Goal: Task Accomplishment & Management: Use online tool/utility

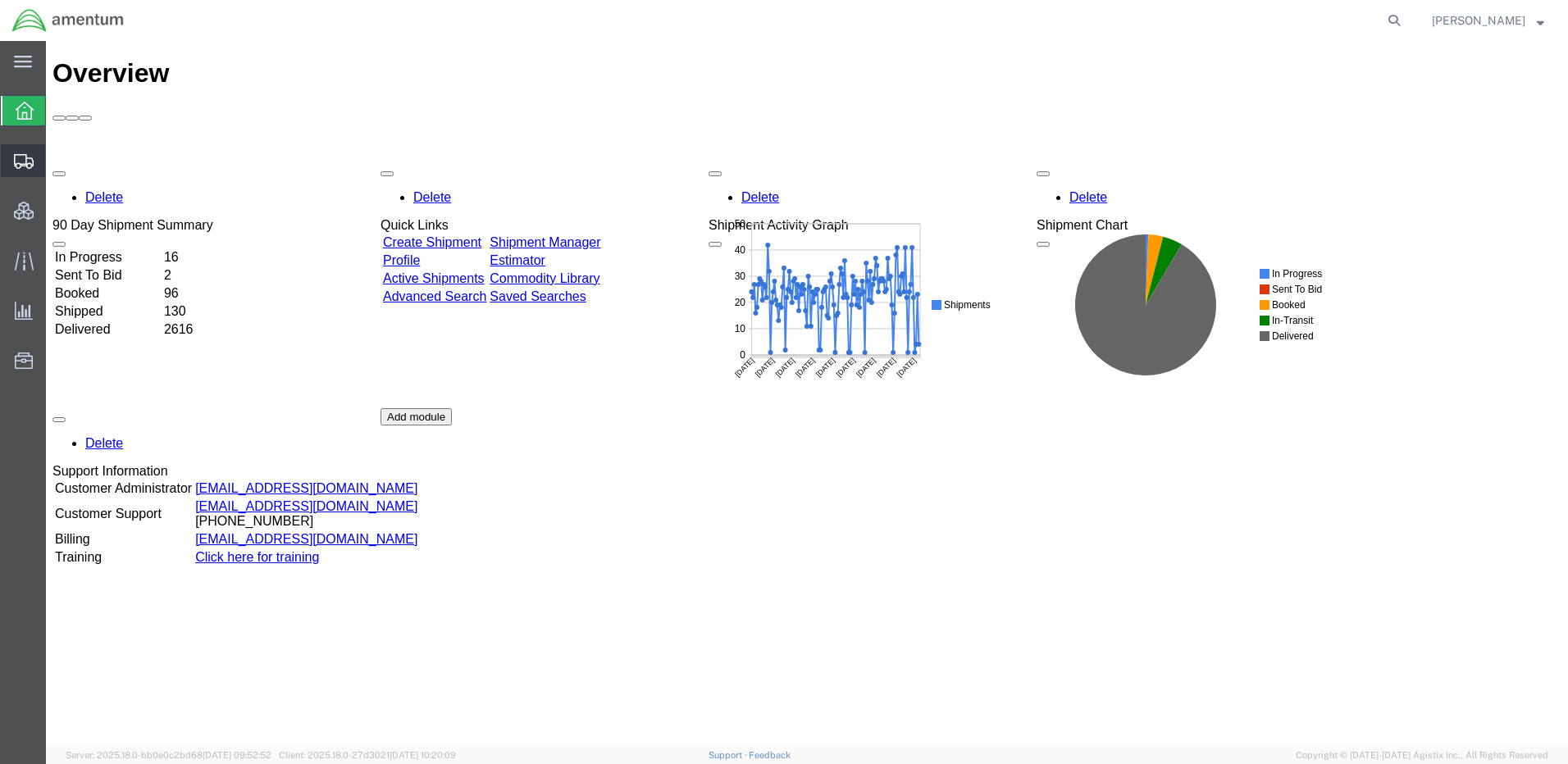
click at [57, 163] on span "Shipments" at bounding box center [51, 161] width 12 height 33
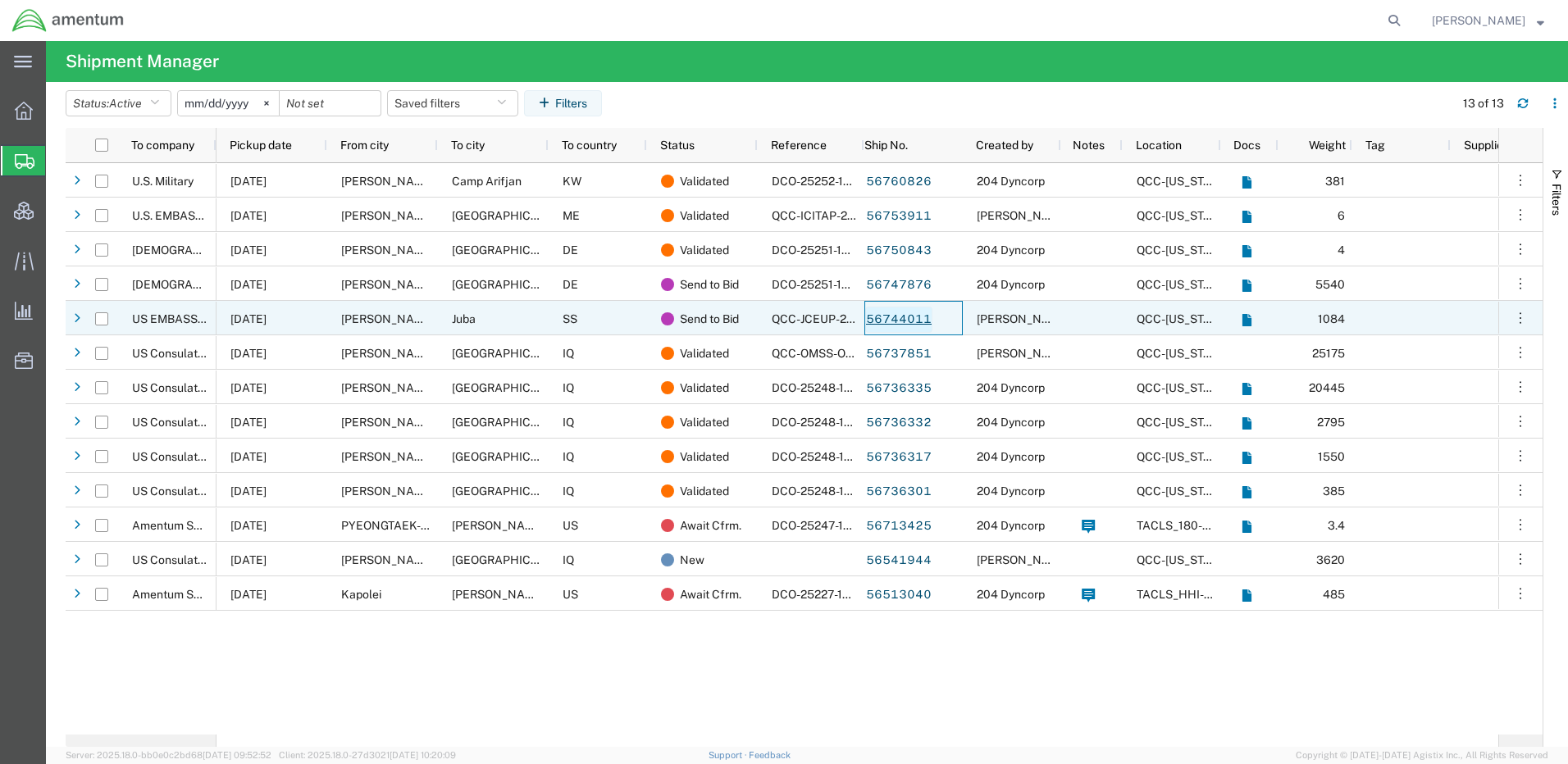
click at [915, 319] on link "56744011" at bounding box center [900, 319] width 68 height 26
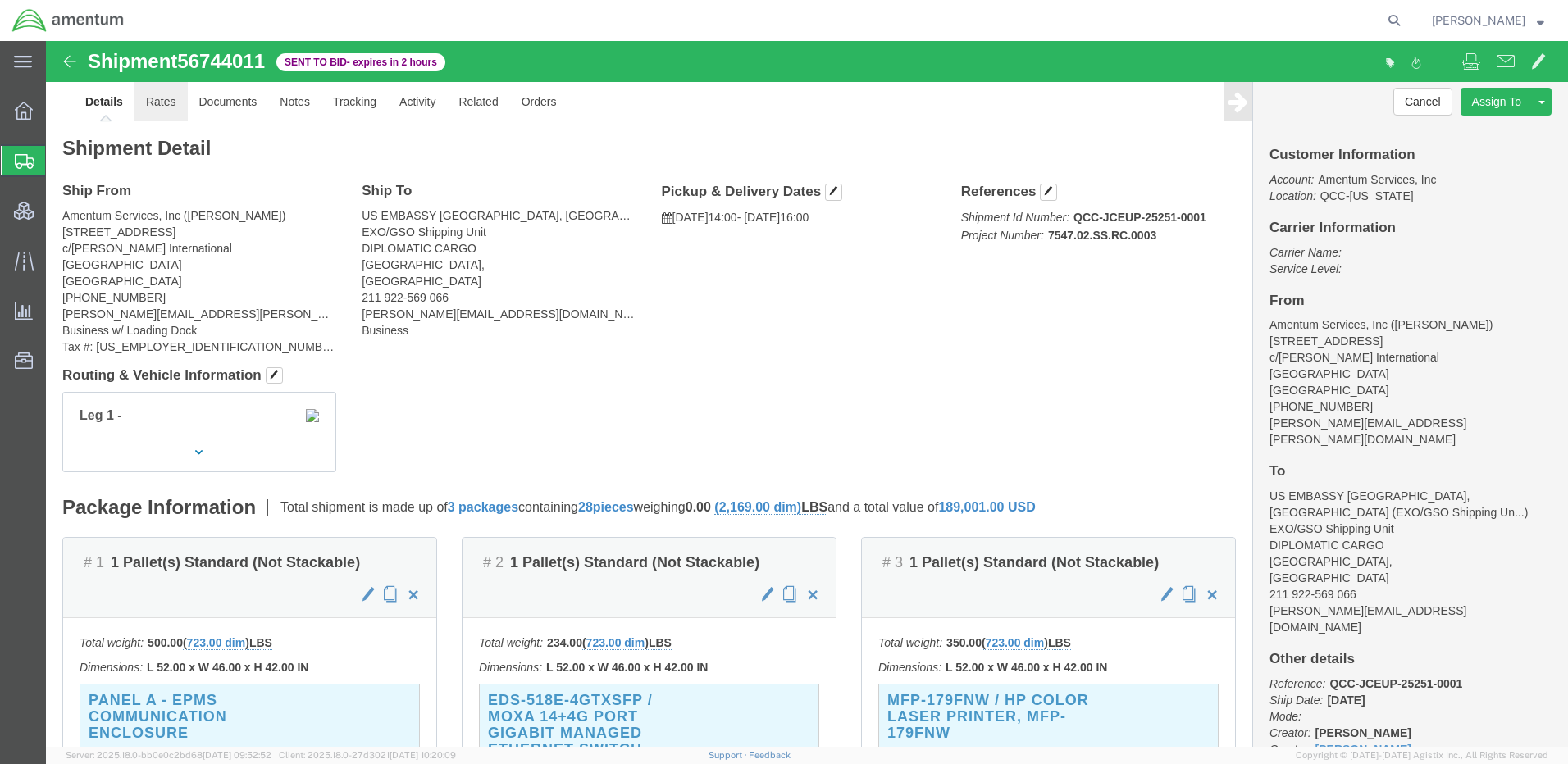
click link "Rates"
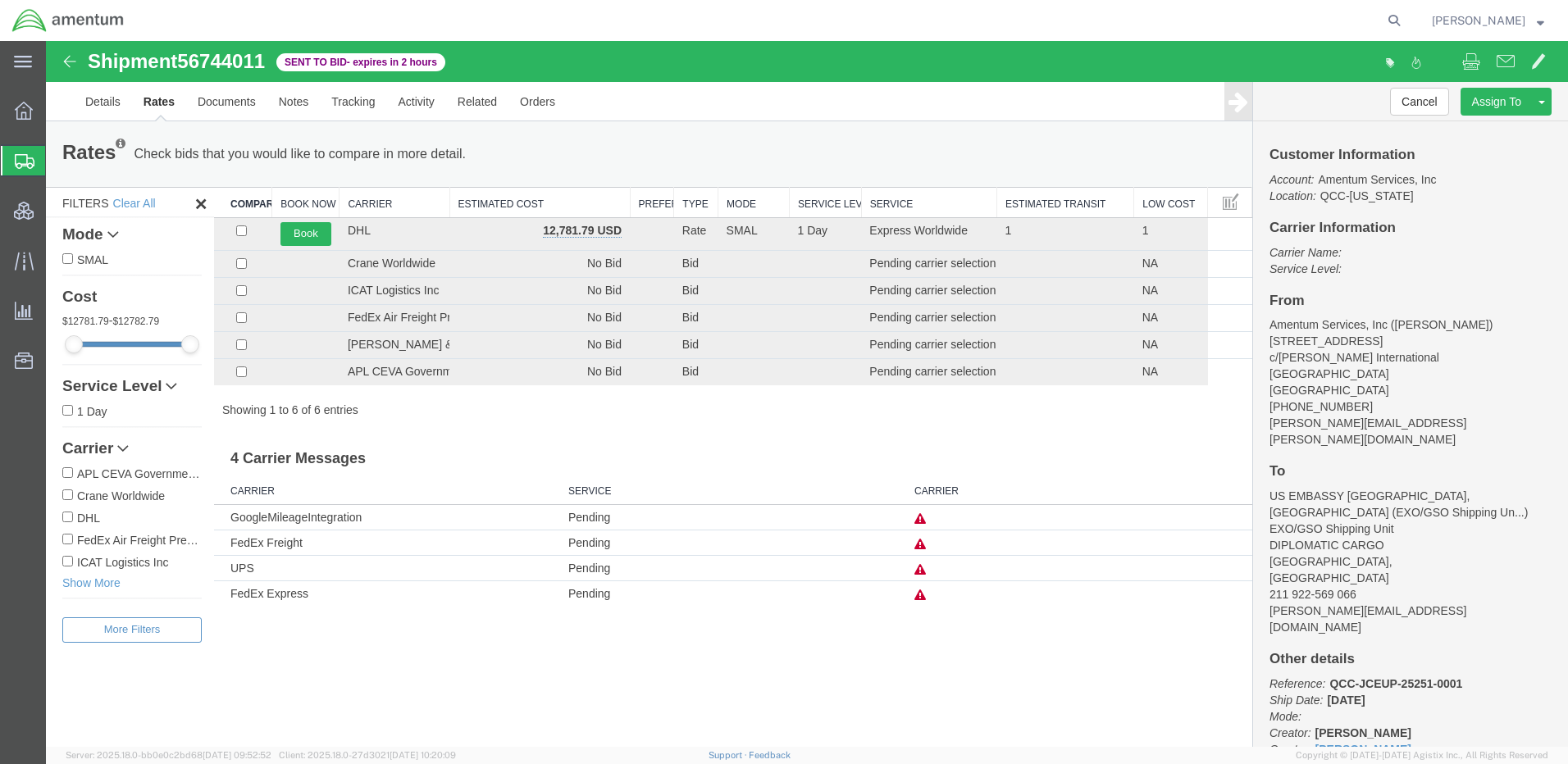
click at [1542, 21] on strong "button" at bounding box center [1541, 20] width 8 height 6
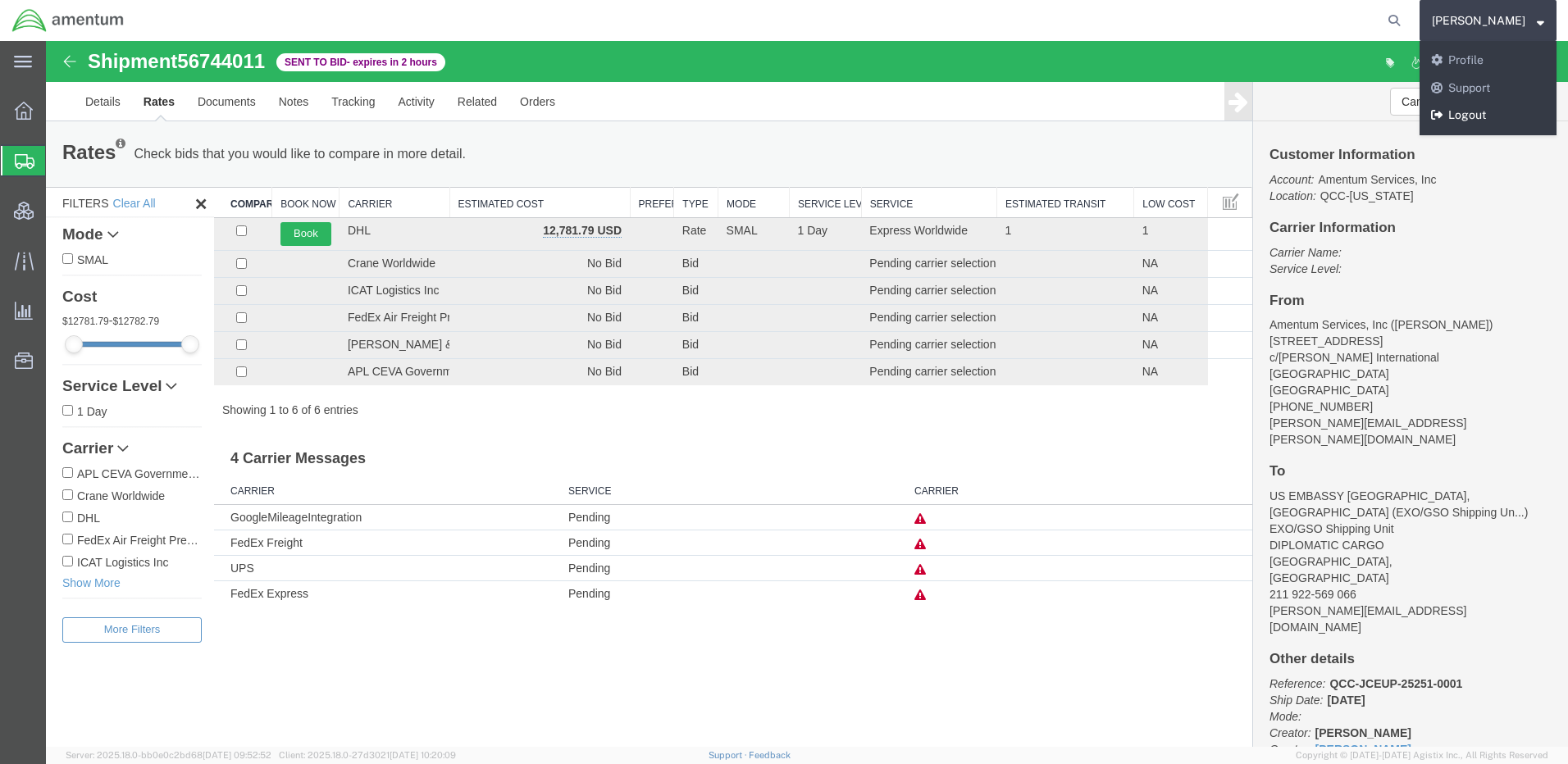
click at [1500, 116] on link "Logout" at bounding box center [1489, 115] width 137 height 28
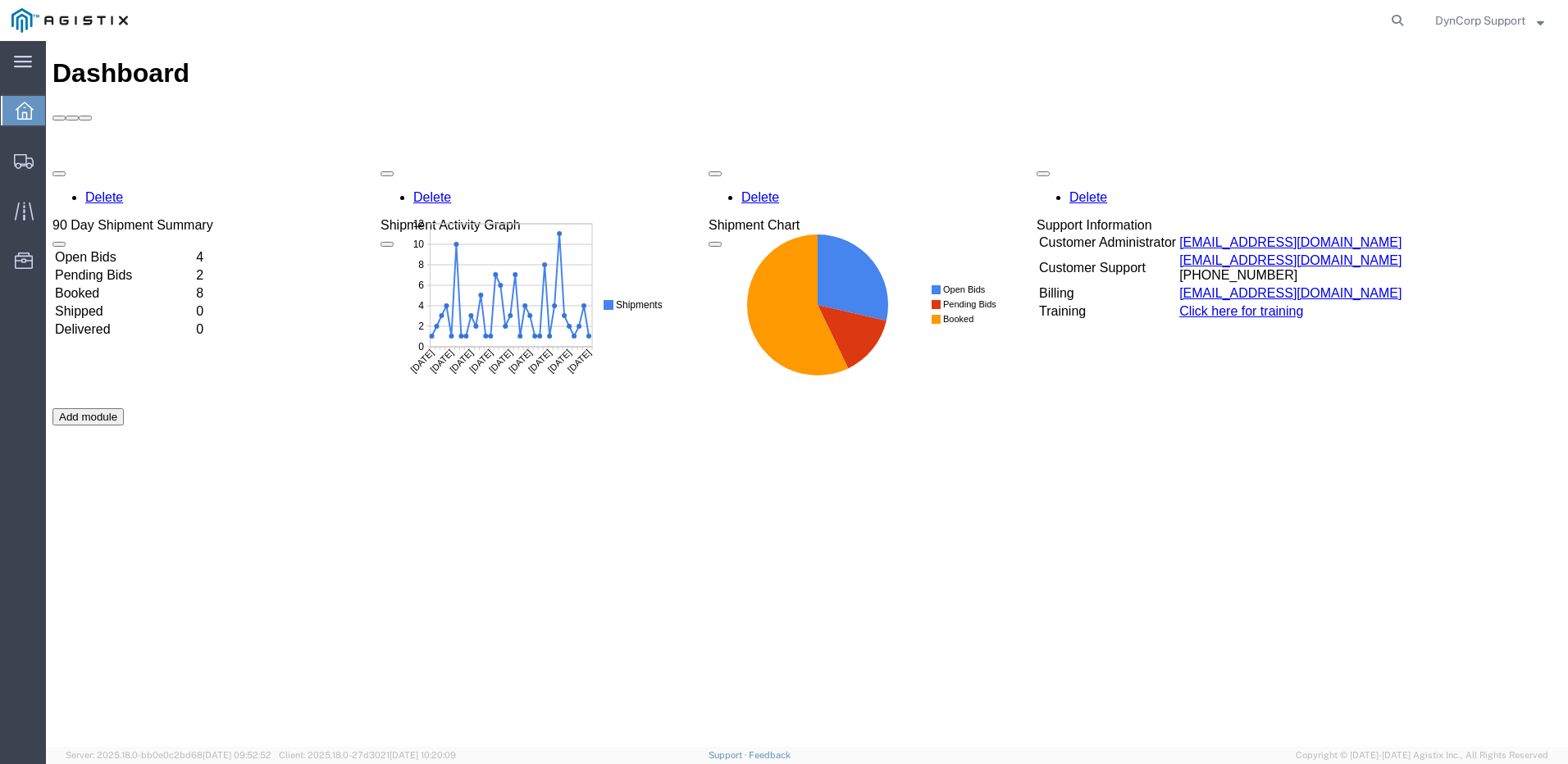
click at [110, 250] on td "Open Bids" at bounding box center [124, 257] width 139 height 16
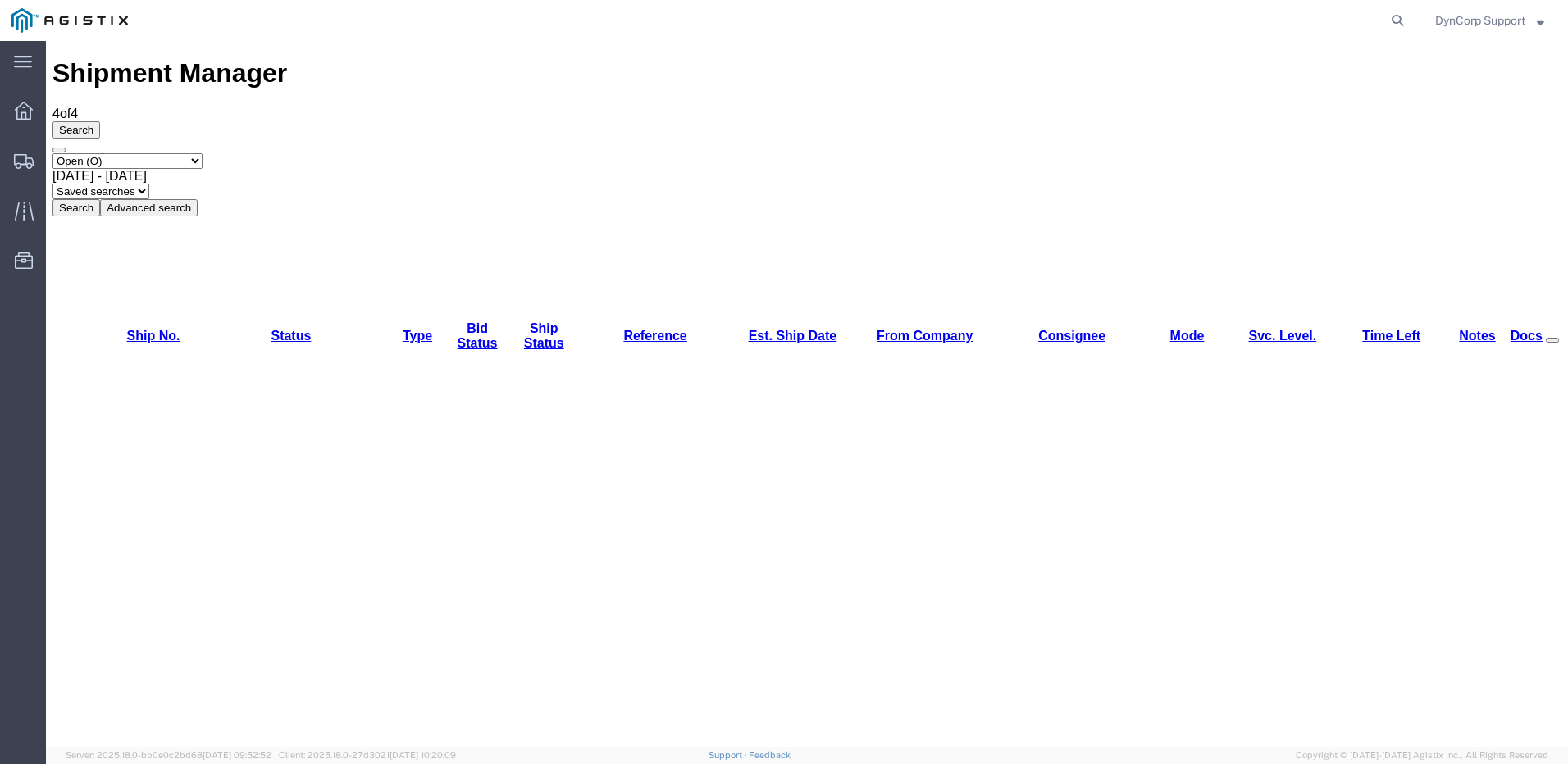
click at [1363, 329] on link "Time Left" at bounding box center [1392, 336] width 58 height 14
drag, startPoint x: 147, startPoint y: 266, endPoint x: 277, endPoint y: 310, distance: 137.2
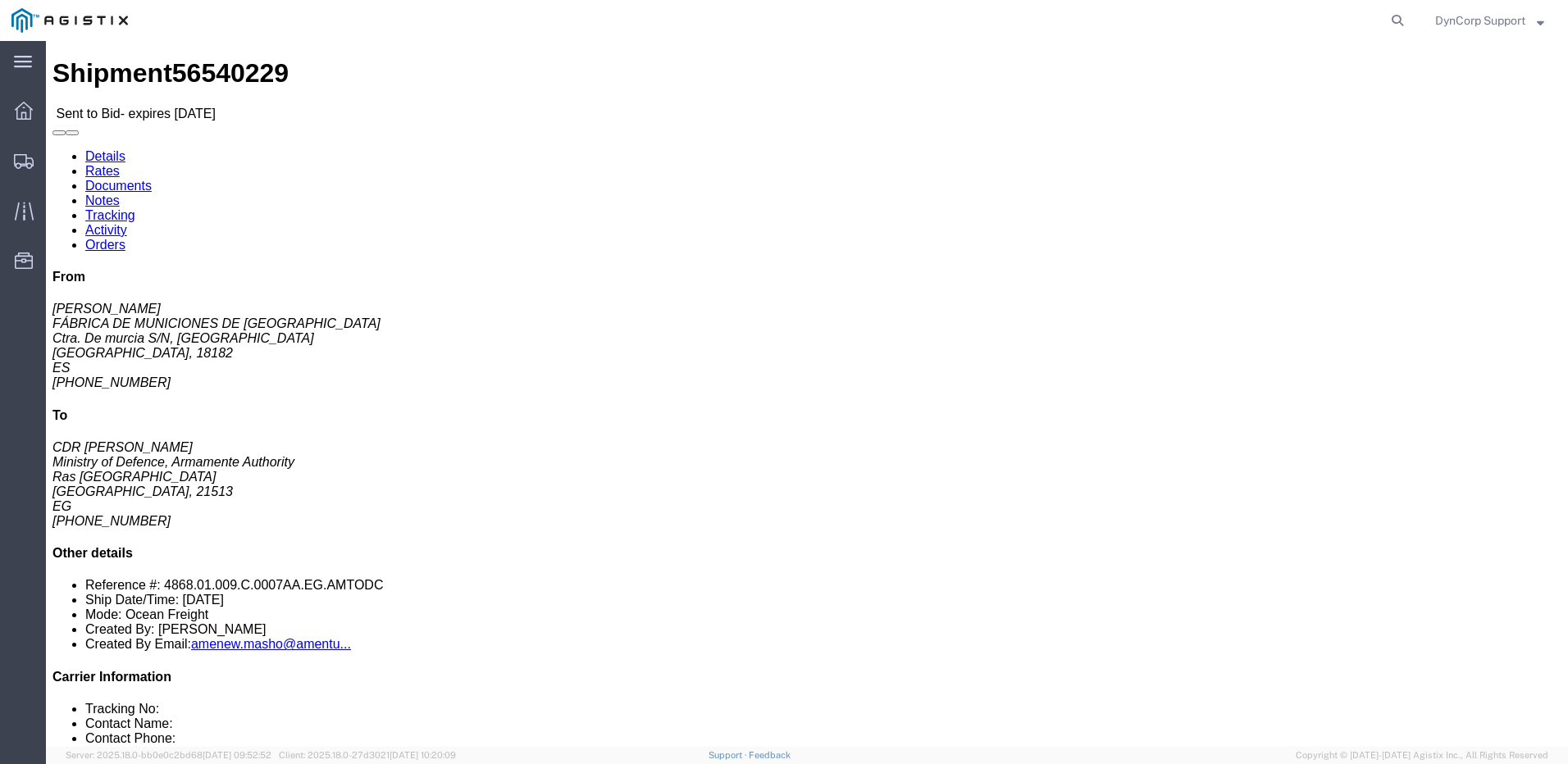
click div "Shipment Detail Ship From FÁBRICA DE MUNICIONES DE [GEOGRAPHIC_DATA] ([PERSON_N…"
click address "Ministry of Defence, Armamente Authority (CDR [PERSON_NAME]) Government of the …"
drag, startPoint x: 416, startPoint y: 250, endPoint x: 360, endPoint y: 213, distance: 67.1
click address "Ministry of Defence, Armamente Authority (CDR [PERSON_NAME]) Government of the …"
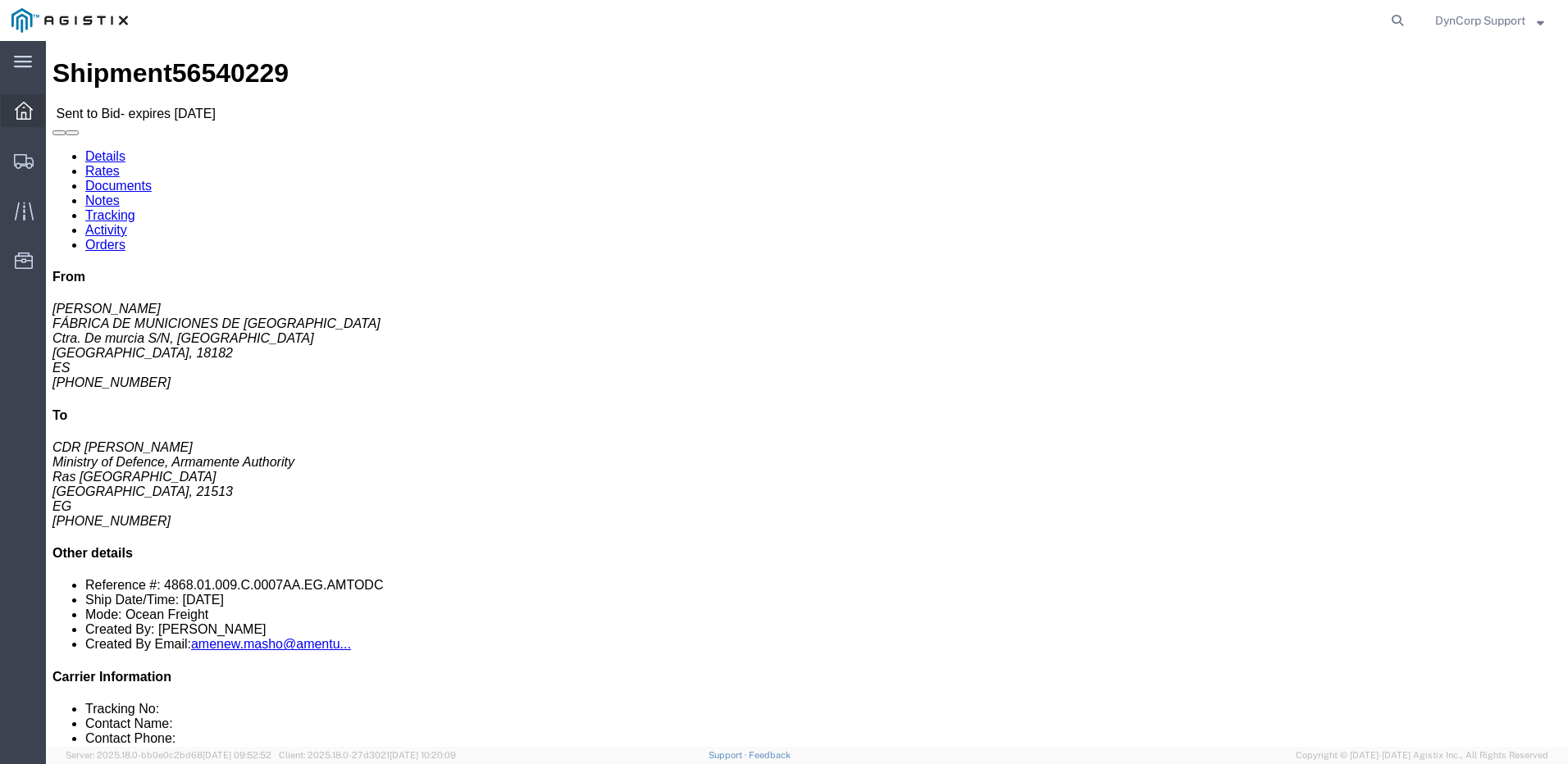
click at [21, 105] on icon at bounding box center [23, 110] width 18 height 18
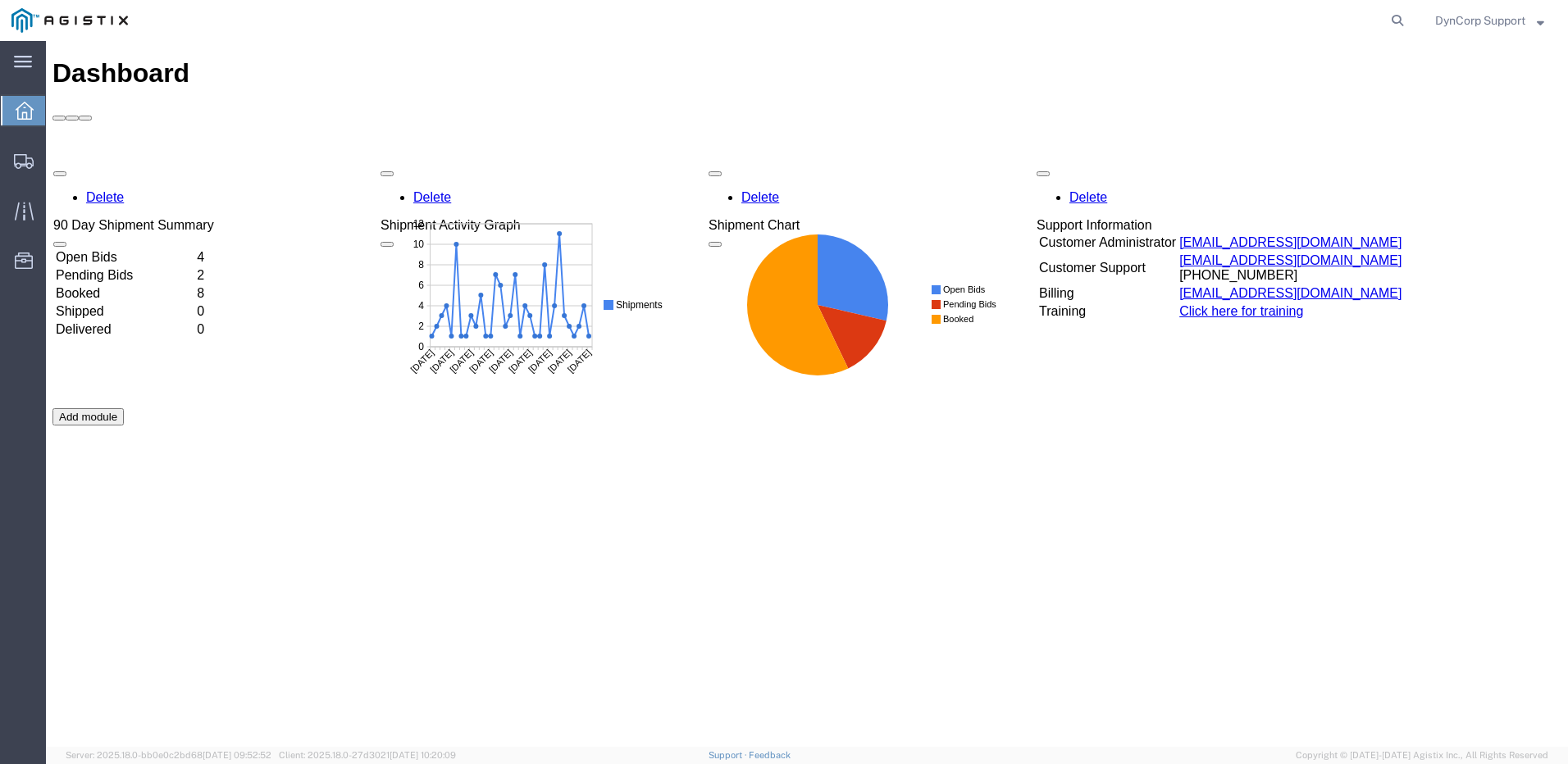
click at [120, 162] on div "Delete 90 Day Shipment Summary Open Bids 4 Pending Bids 2 Booked 8 Shipped 0 De…" at bounding box center [807, 408] width 1509 height 492
click at [108, 250] on td "Open Bids" at bounding box center [124, 257] width 139 height 16
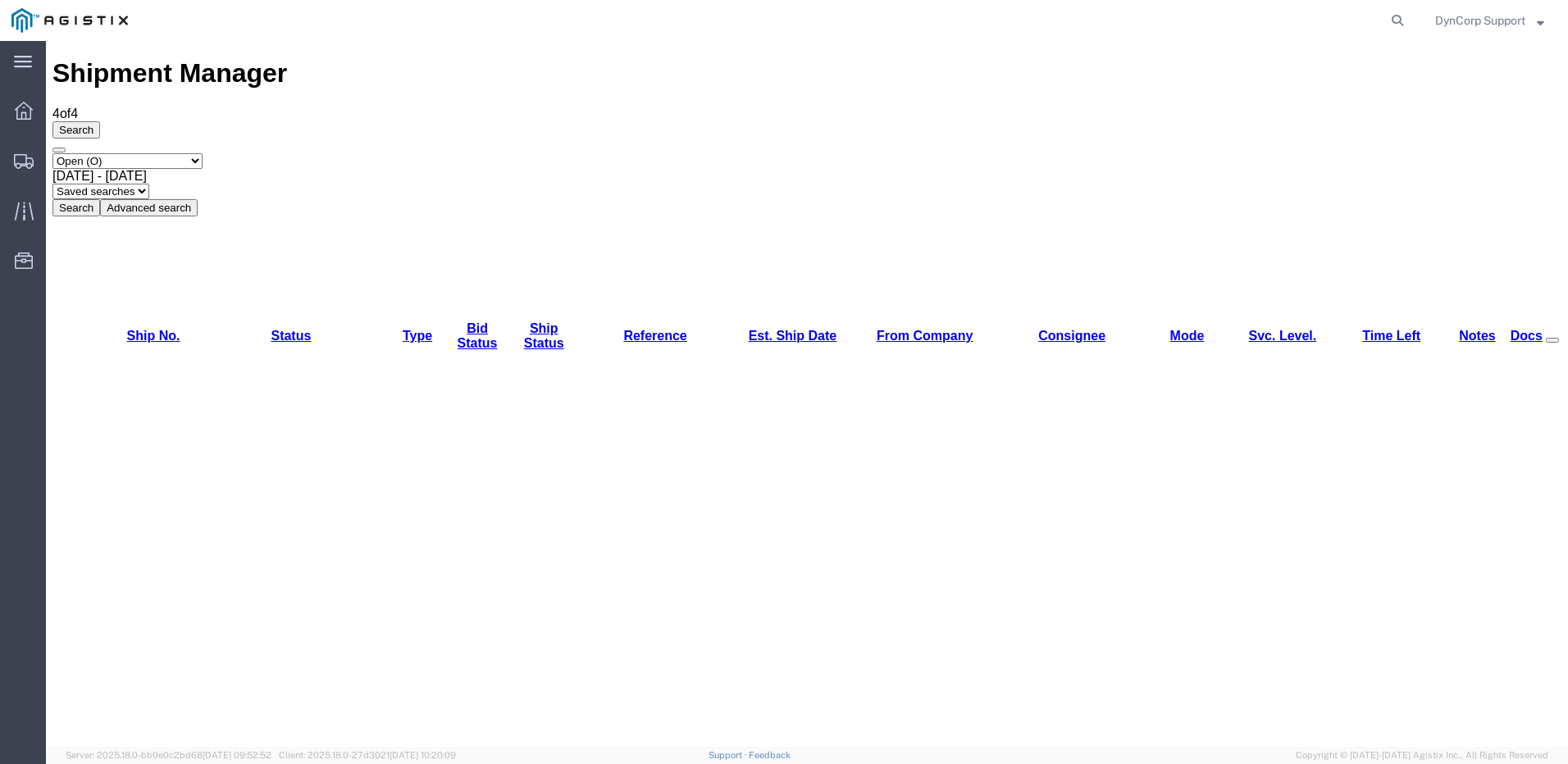
drag, startPoint x: 160, startPoint y: 642, endPoint x: 159, endPoint y: 633, distance: 9.1
click at [1384, 329] on link "Time Left" at bounding box center [1392, 336] width 58 height 14
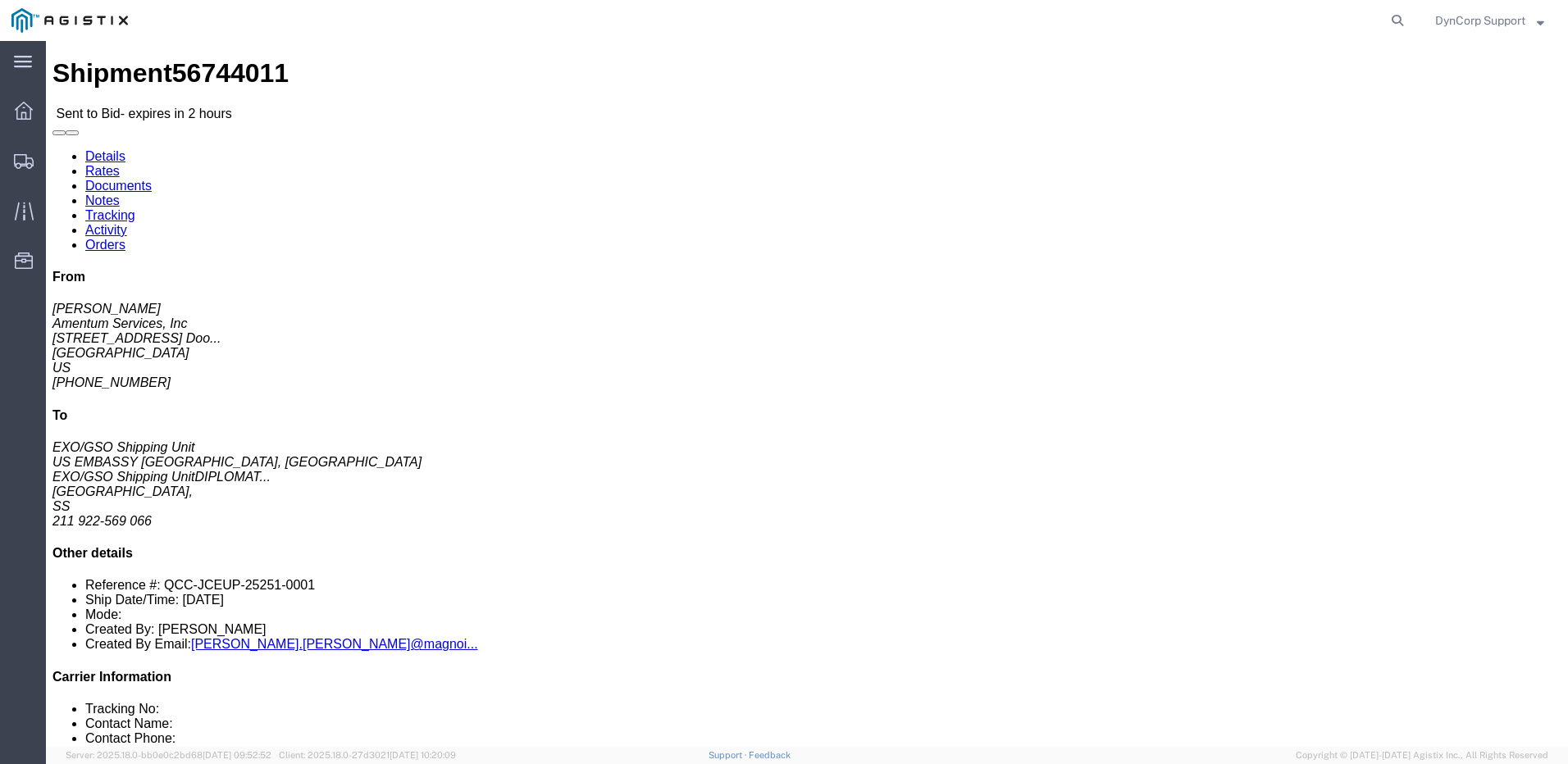
click link "Rates"
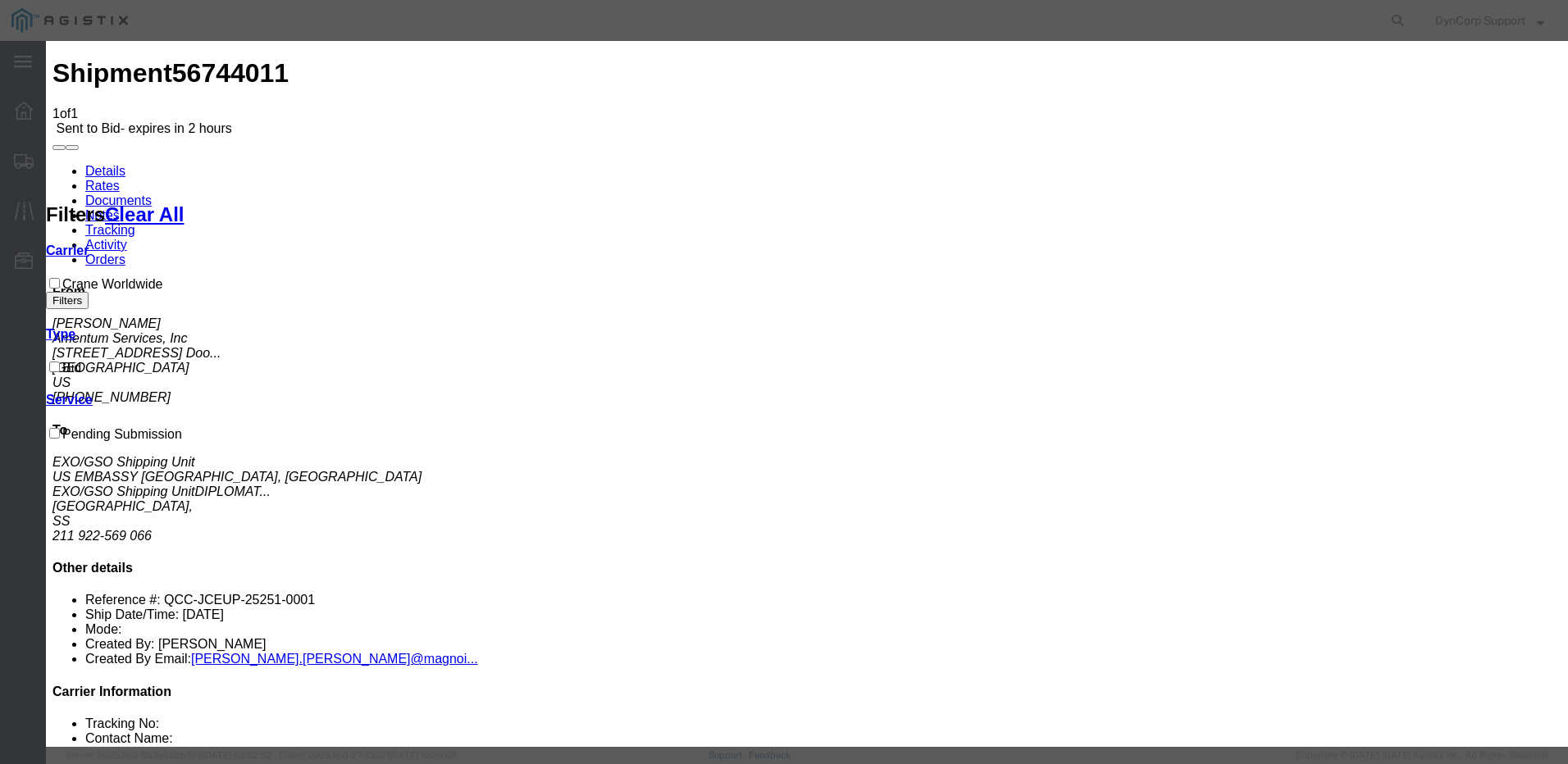
select select "141"
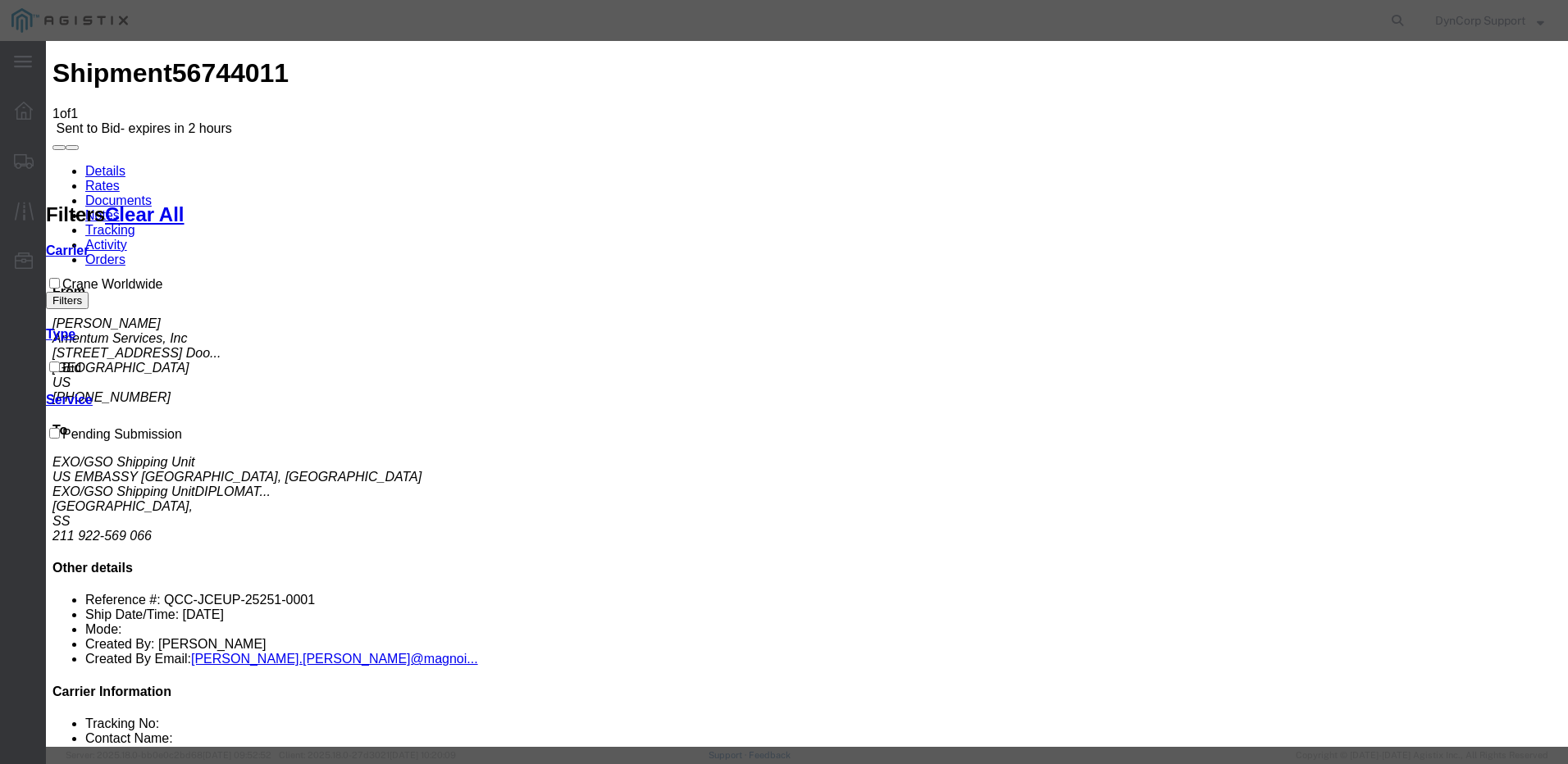
select select "20863"
type input "56744011"
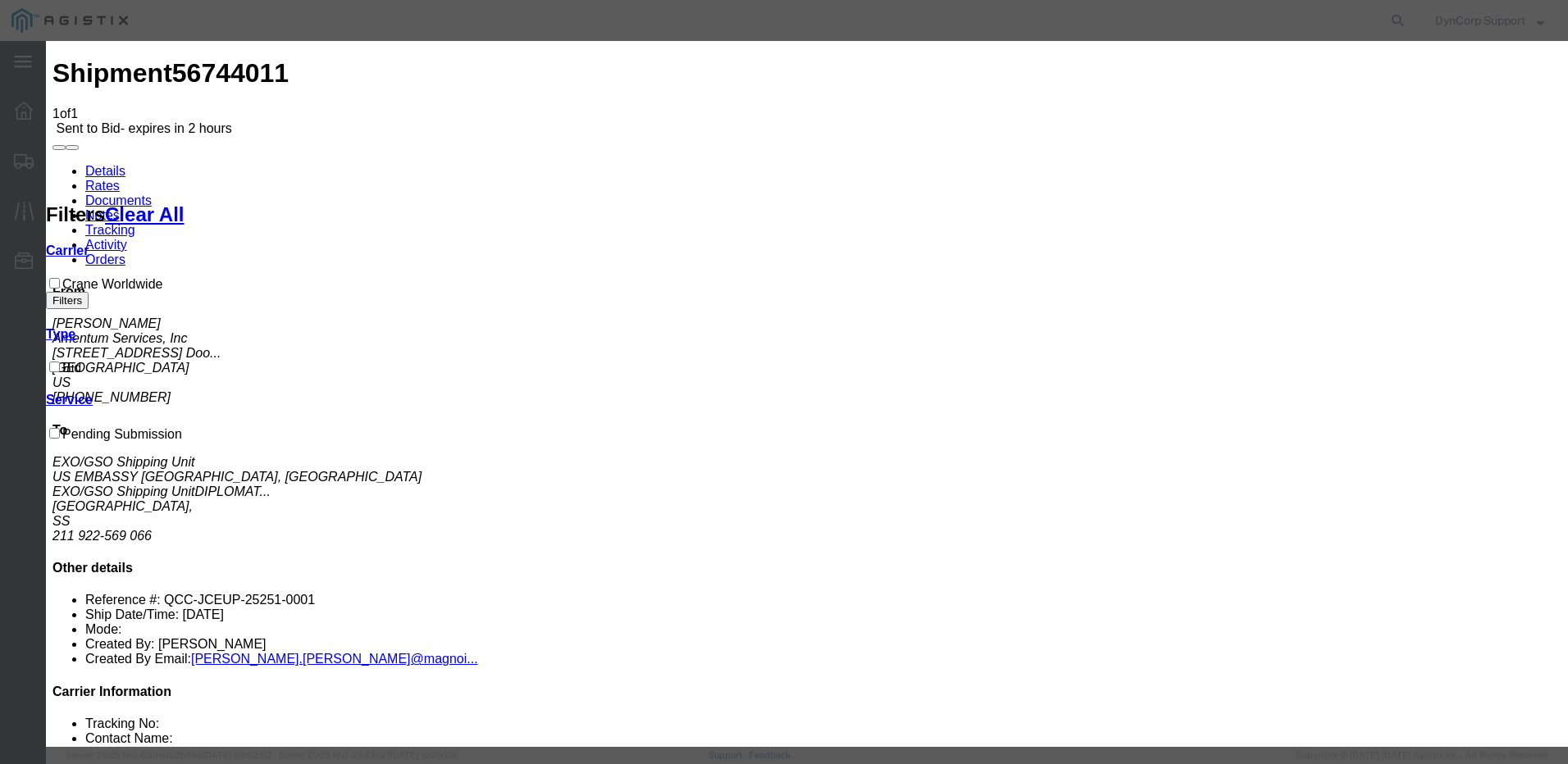
select select "AIR"
type input "10061.62"
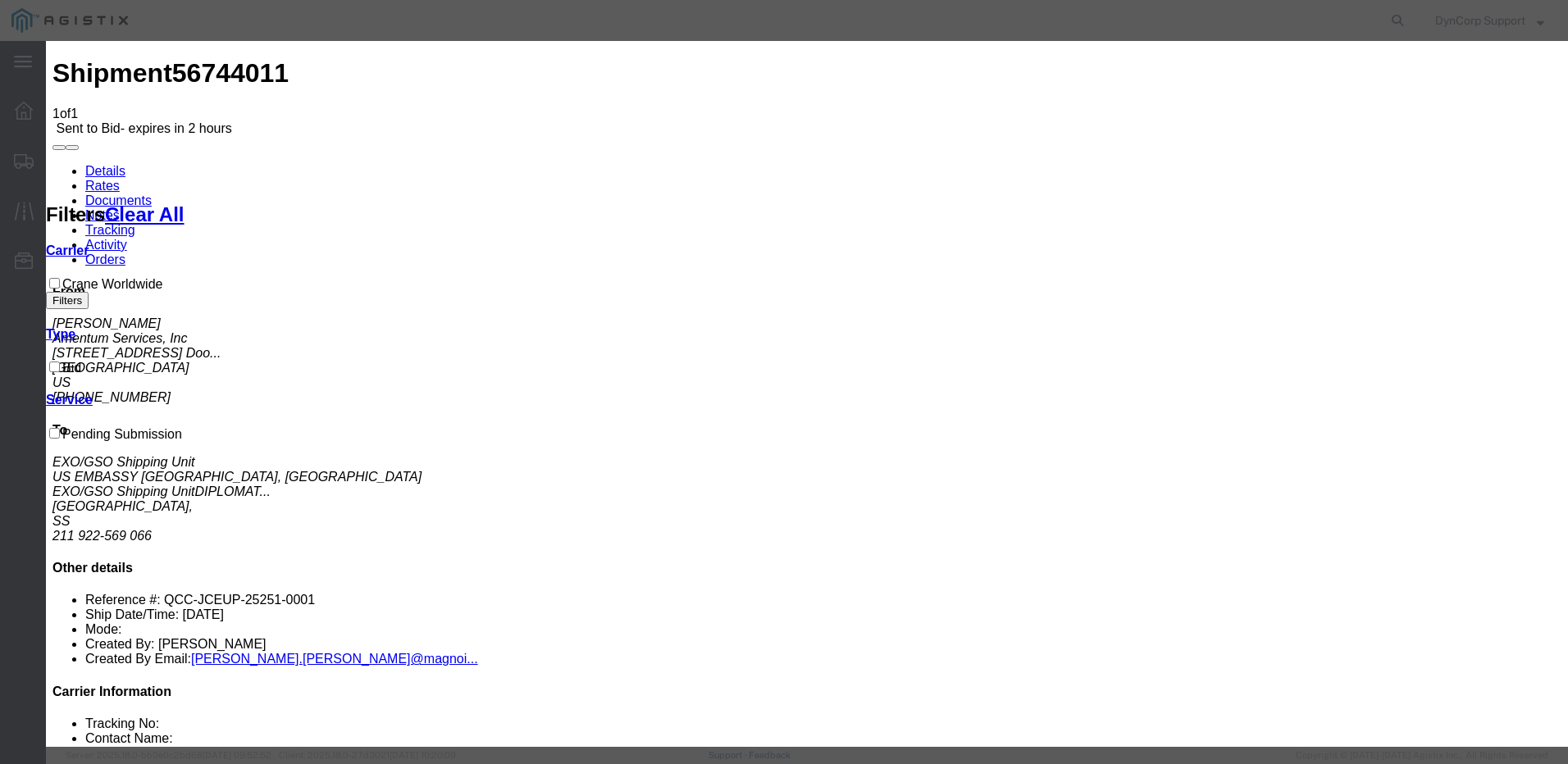
type textarea "t"
drag, startPoint x: 879, startPoint y: 532, endPoint x: 748, endPoint y: 543, distance: 131.5
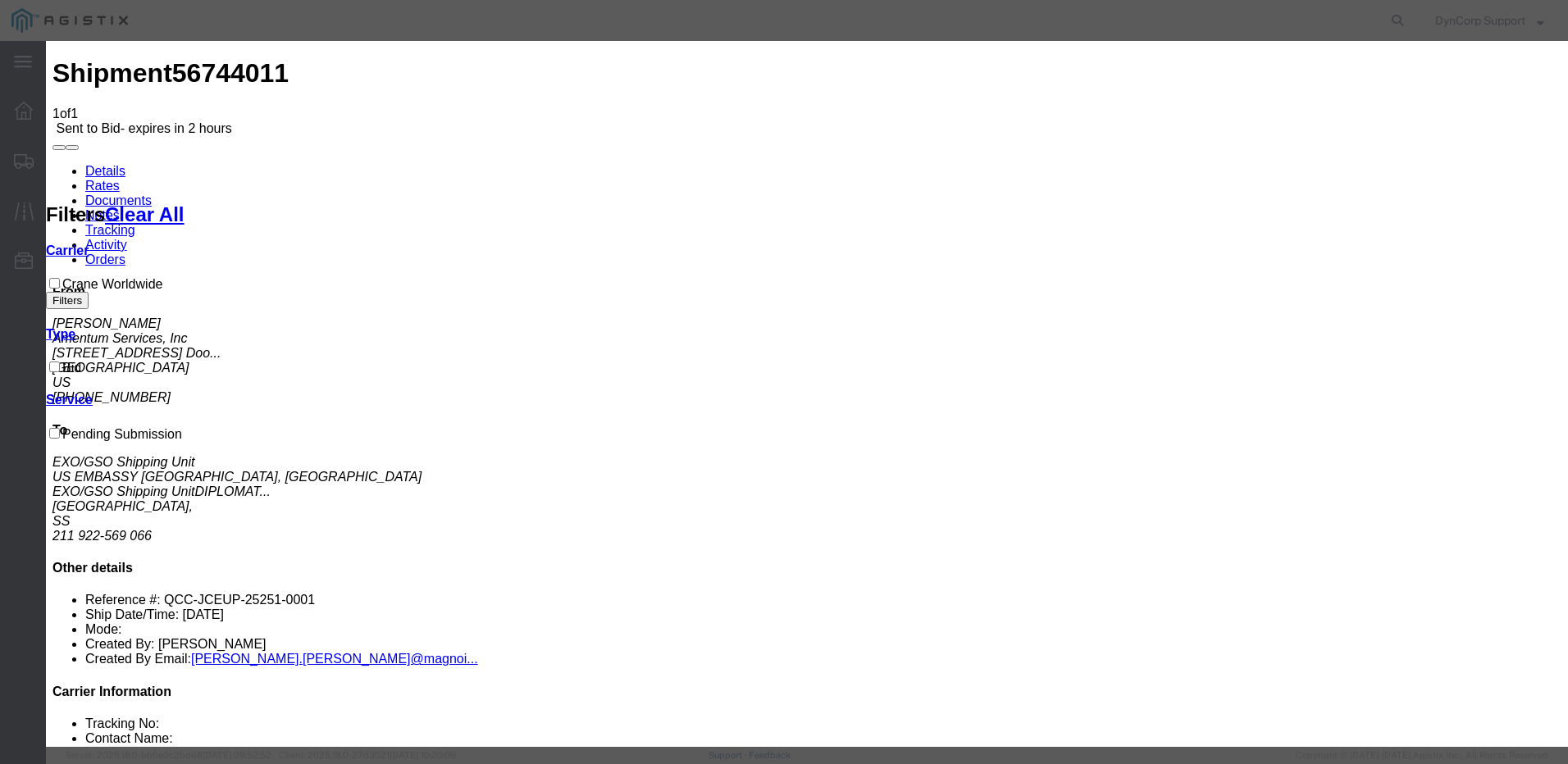
type textarea "This will require carrier approval before uplift, this option is 2-3 weeks for …"
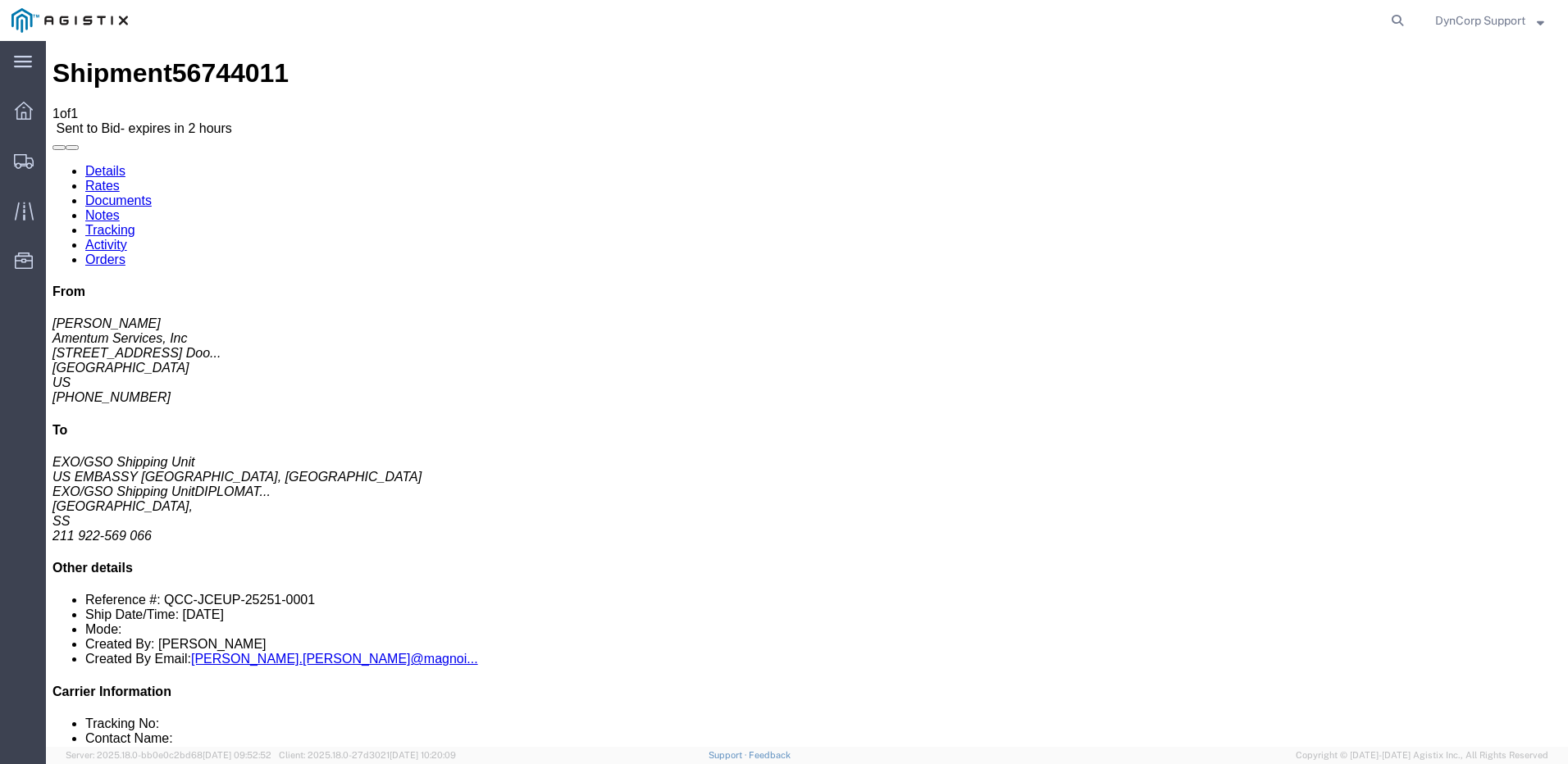
click at [111, 164] on link "Details" at bounding box center [105, 171] width 41 height 14
click button "Enter / Modify Bid"
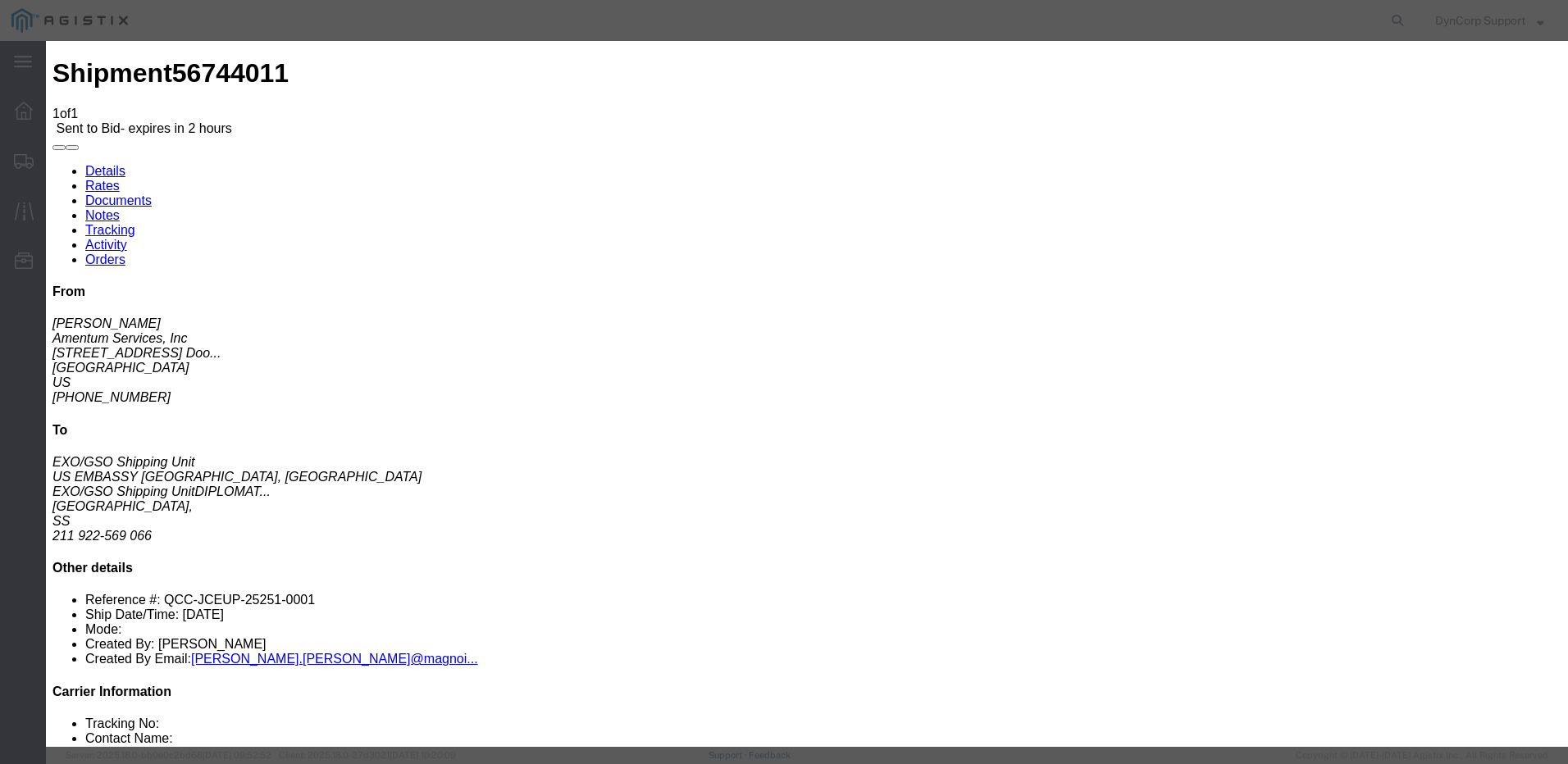
click link "56744011 - Crane Worldwide - Door to Door 7-10 Days"
click button "Close"
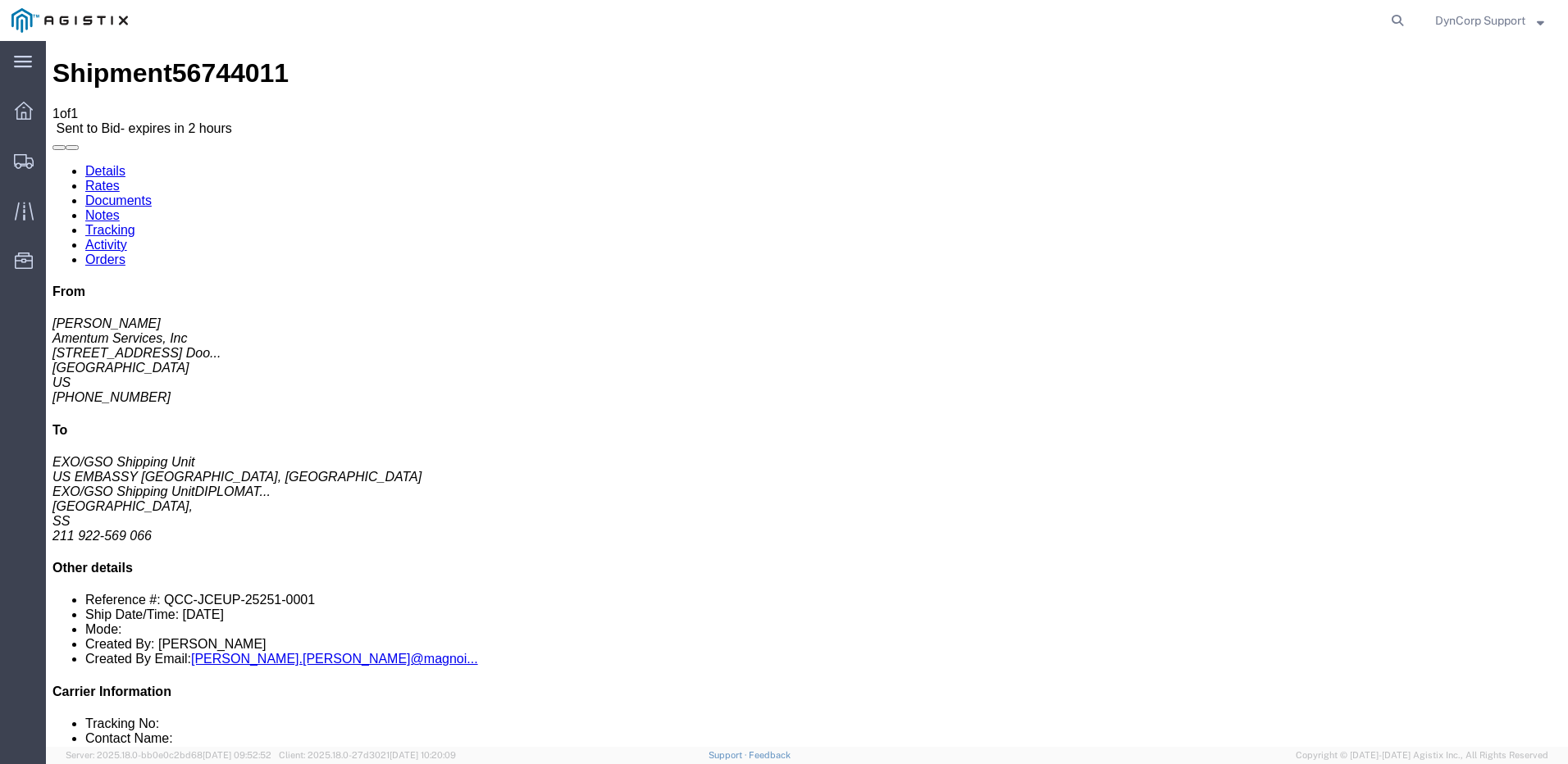
click button "Enter / Modify Bid"
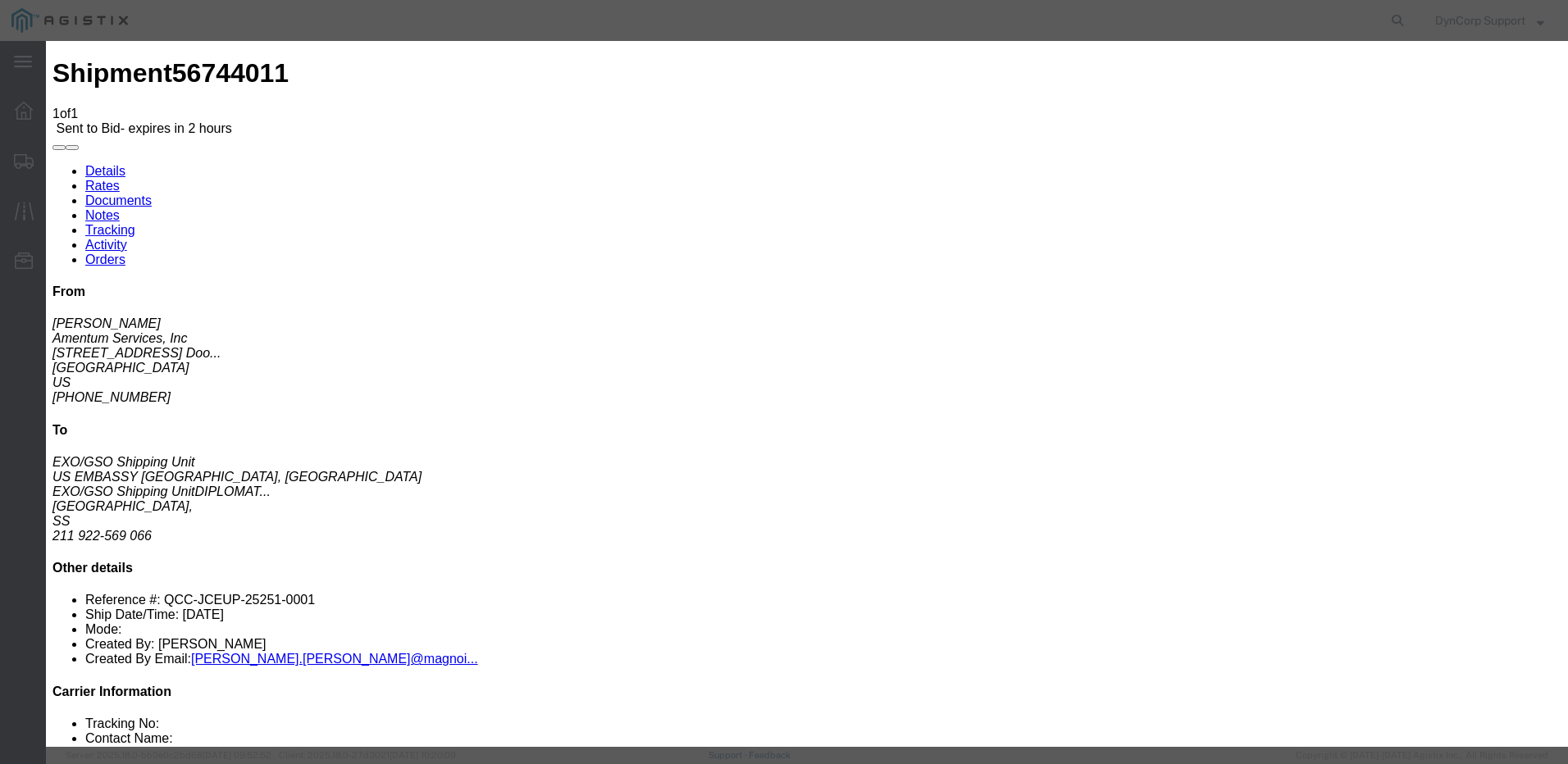
click link "56744011 - Crane Worldwide - Door to Door 7-10 Days"
drag, startPoint x: 1113, startPoint y: 336, endPoint x: 980, endPoint y: 325, distance: 133.5
click div "Select 2 Day Service 3 Axle Winch Truck 3 to 5 Day Service 96L Domestic Flat Ra…"
type input "11552.23"
click textarea "This will require carrier approval before uplift, this option is 2-3 weeks for …"
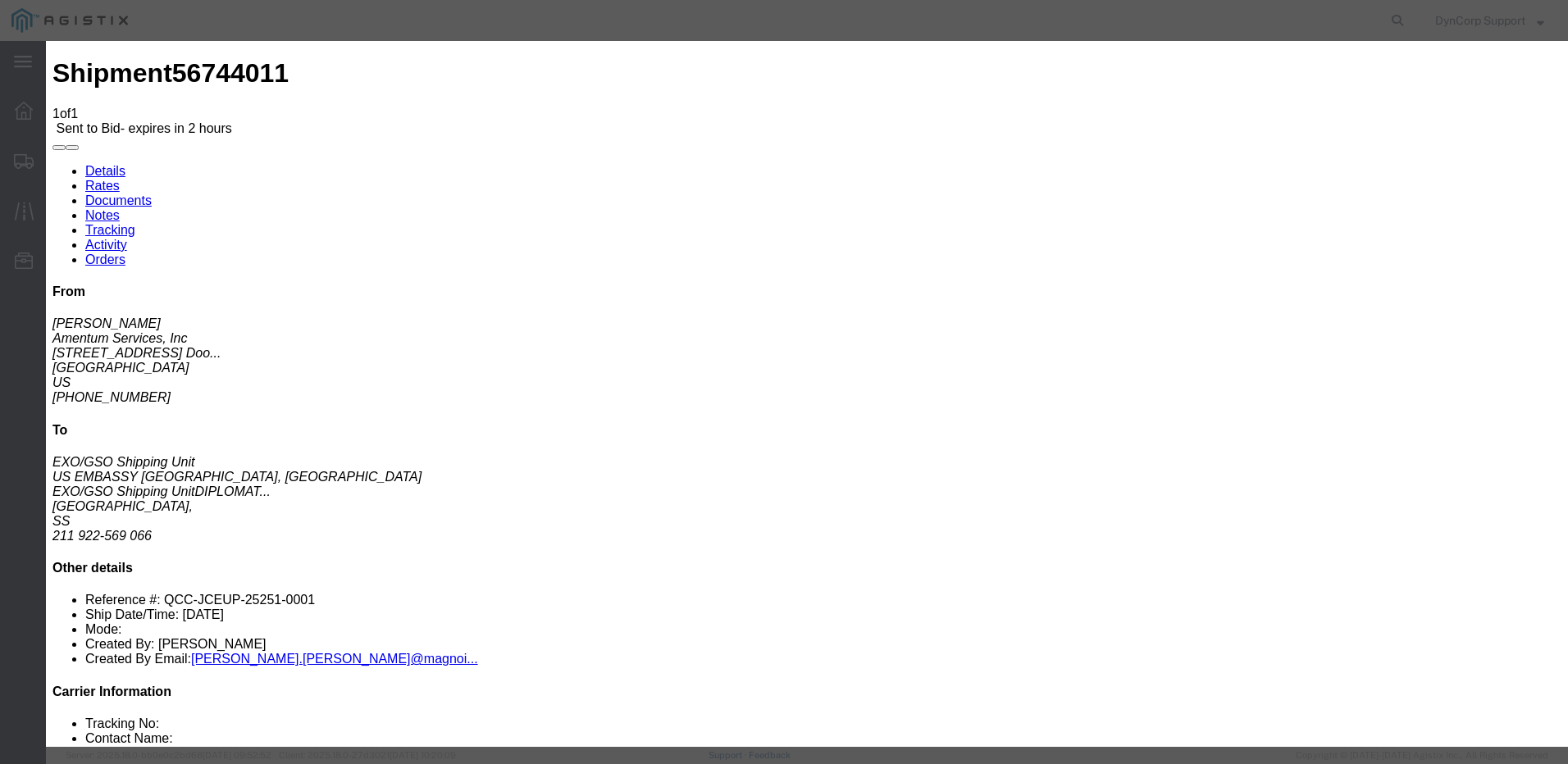
click button "Submit"
